Goal: Task Accomplishment & Management: Manage account settings

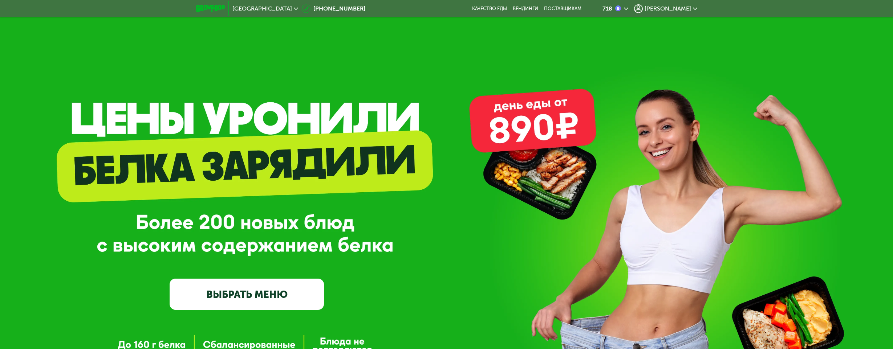
click at [681, 8] on span "[PERSON_NAME]" at bounding box center [668, 9] width 46 height 6
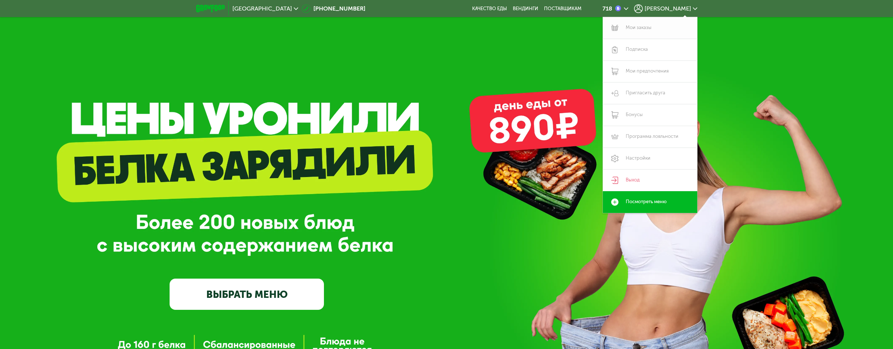
click at [638, 29] on link "Мои заказы" at bounding box center [650, 28] width 94 height 22
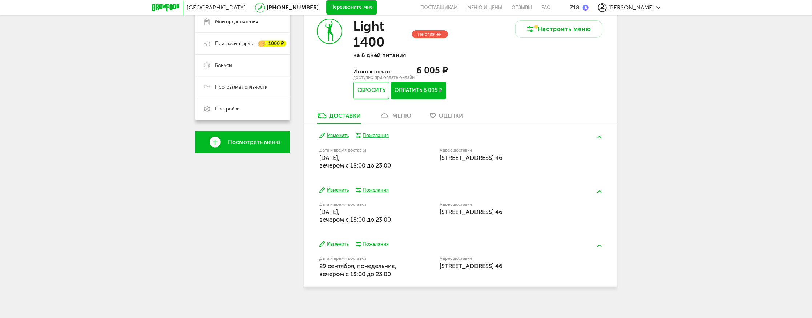
scroll to position [162, 0]
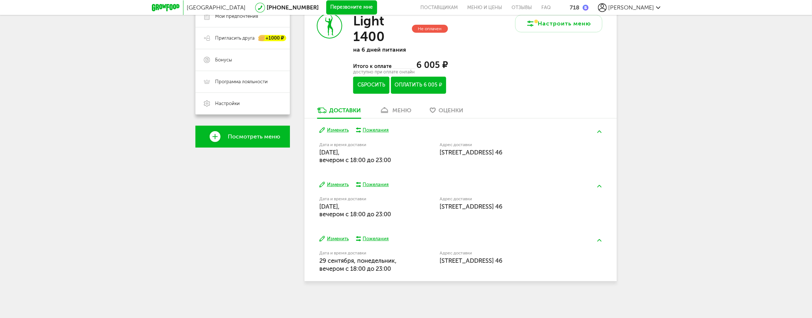
click at [356, 88] on button "Сбросить" at bounding box center [371, 85] width 36 height 17
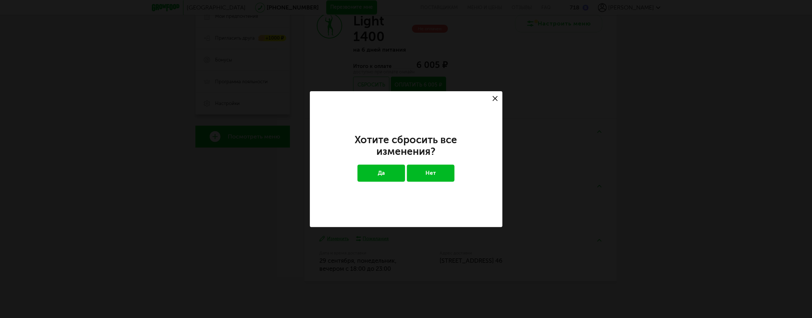
click at [378, 170] on button "Да" at bounding box center [381, 173] width 48 height 17
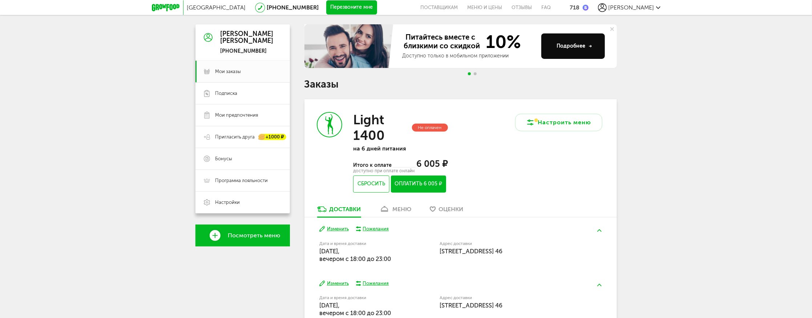
scroll to position [43, 0]
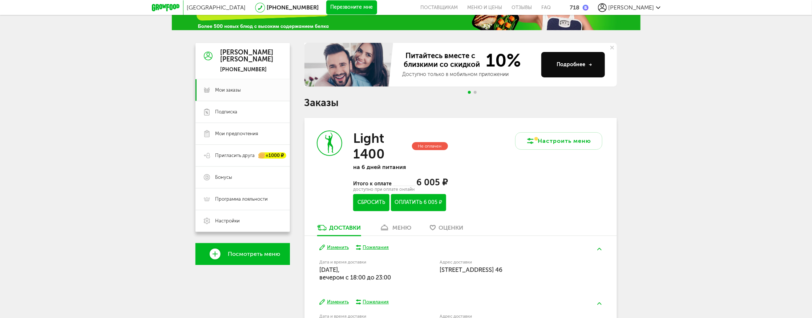
click at [370, 204] on button "Сбросить" at bounding box center [371, 202] width 36 height 17
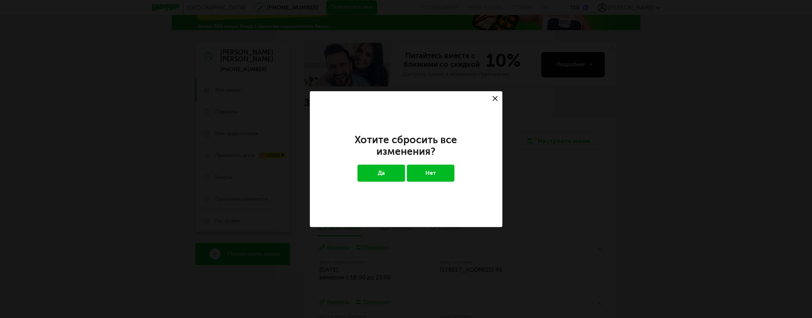
click at [389, 173] on button "Да" at bounding box center [381, 173] width 48 height 17
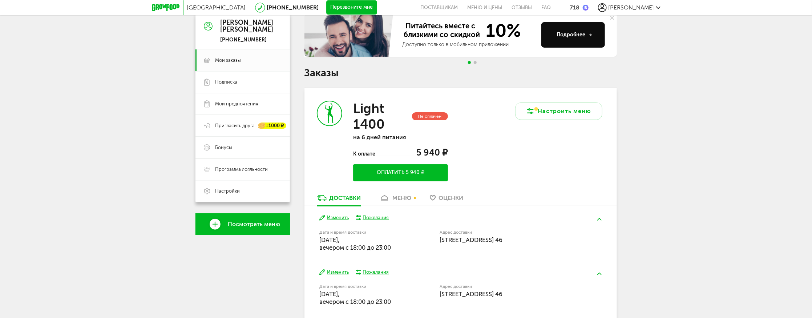
scroll to position [162, 0]
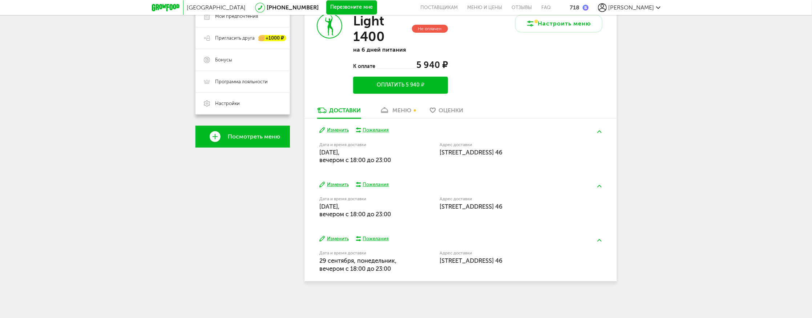
click at [335, 131] on button "Изменить" at bounding box center [333, 130] width 29 height 7
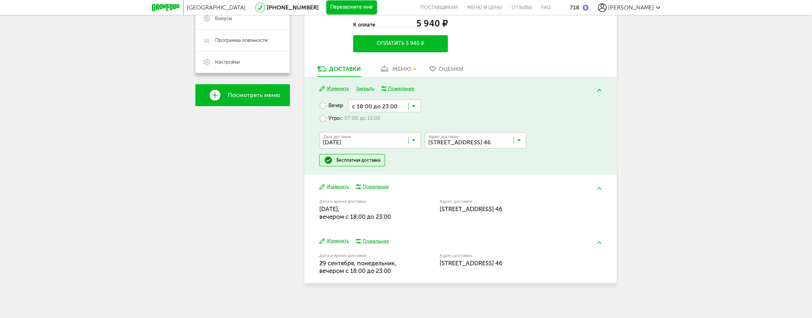
scroll to position [206, 0]
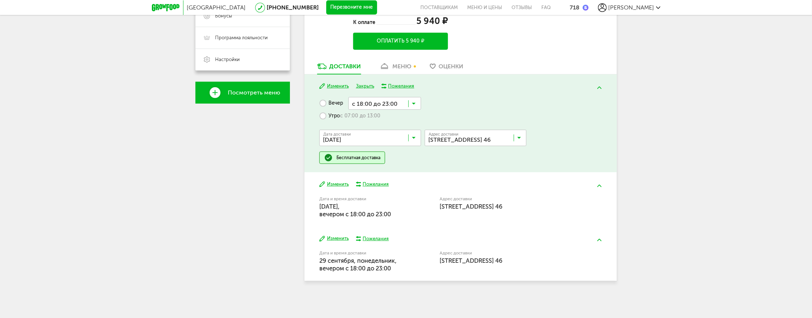
click at [723, 126] on div "Москва [PHONE_NUMBER] Перезвоните мне поставщикам Меню и цены Отзывы FAQ 718 [P…" at bounding box center [406, 57] width 812 height 522
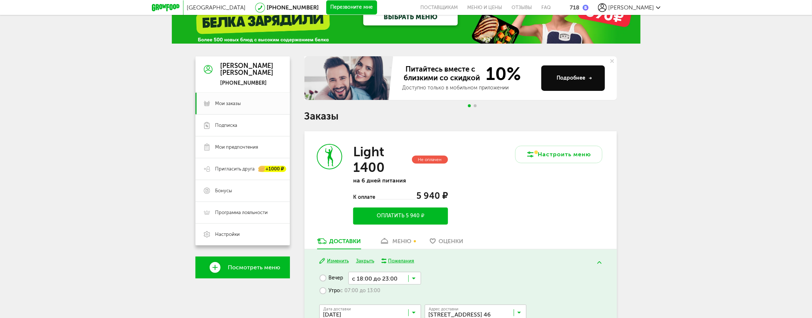
scroll to position [0, 0]
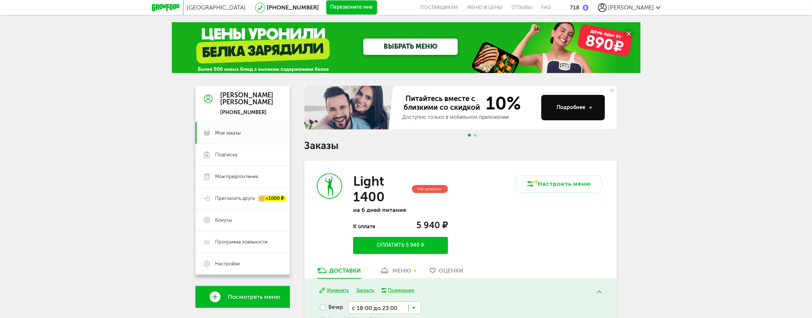
click at [410, 272] on div "меню" at bounding box center [402, 270] width 19 height 7
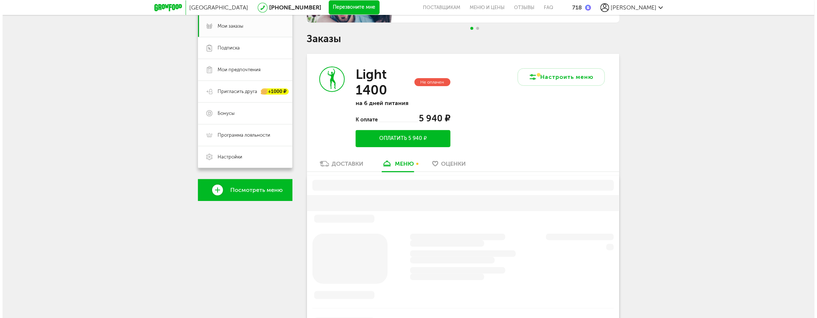
scroll to position [142, 0]
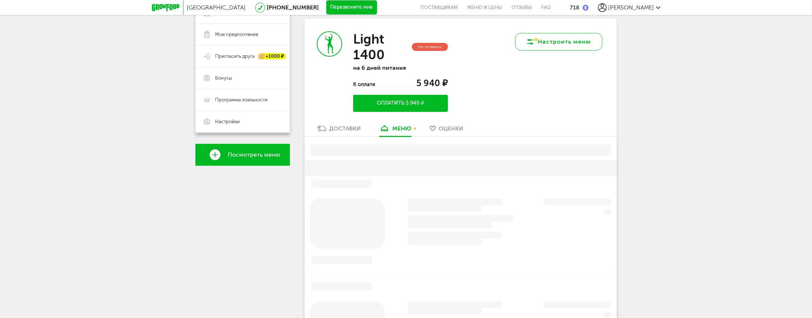
click at [552, 43] on button "Настроить меню" at bounding box center [558, 41] width 87 height 17
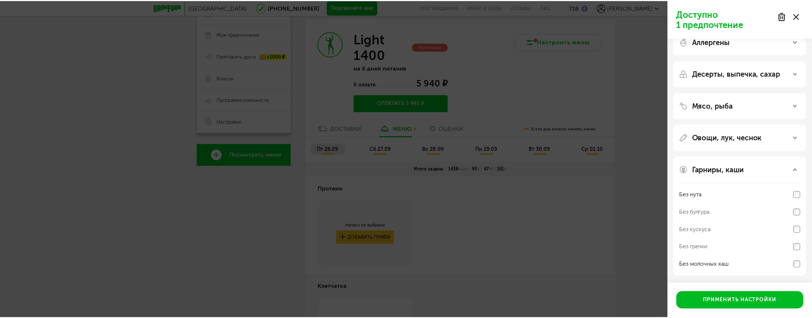
scroll to position [0, 0]
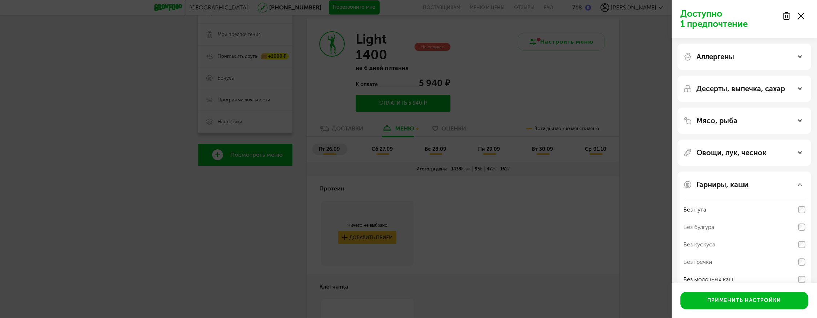
click at [787, 18] on use at bounding box center [786, 15] width 6 height 7
click at [632, 88] on div "Доступно 3 предпочтения Аллергены Десерты, выпечка, сахар Мясо, рыба Овощи, лук…" at bounding box center [408, 159] width 817 height 318
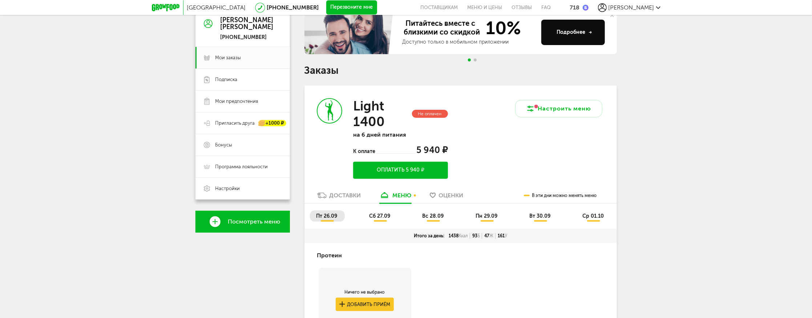
scroll to position [35, 0]
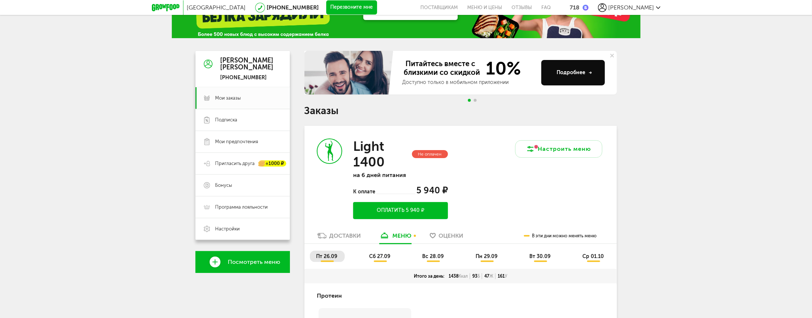
click at [454, 243] on link "Оценки" at bounding box center [446, 238] width 41 height 12
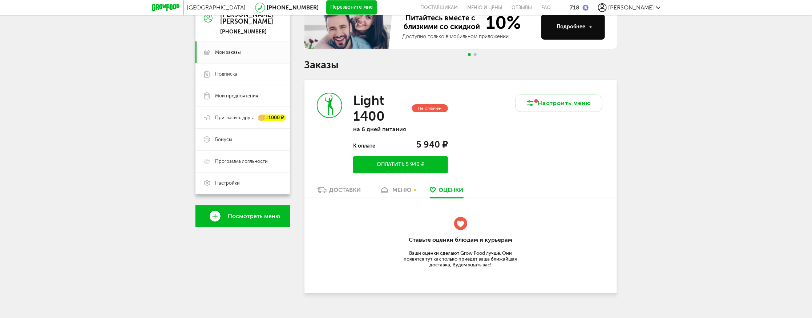
scroll to position [74, 0]
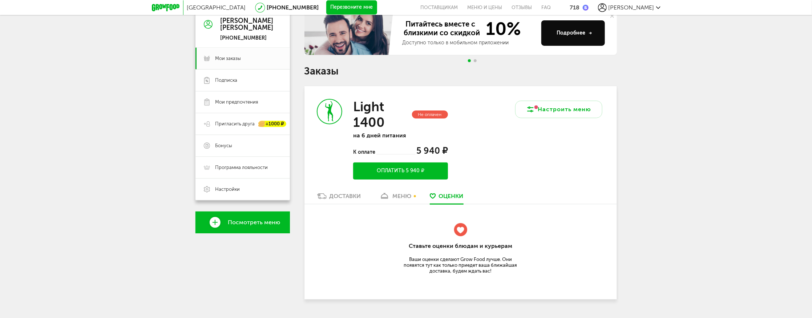
click at [324, 198] on icon at bounding box center [321, 196] width 9 height 6
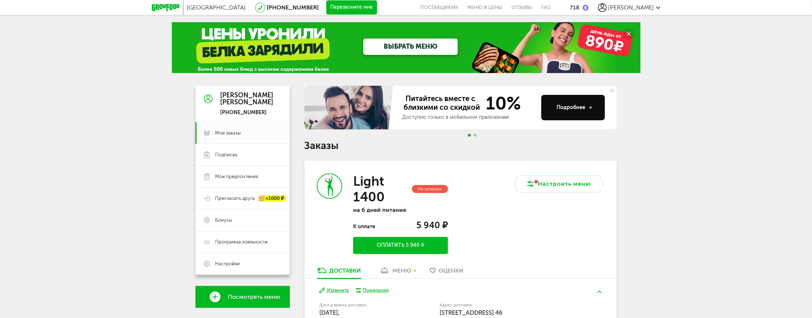
click at [383, 160] on div "Питайтесь вместе с близкими со скидкой 10% Доступно только в мобильном приложен…" at bounding box center [460, 264] width 312 height 356
